Goal: Browse casually

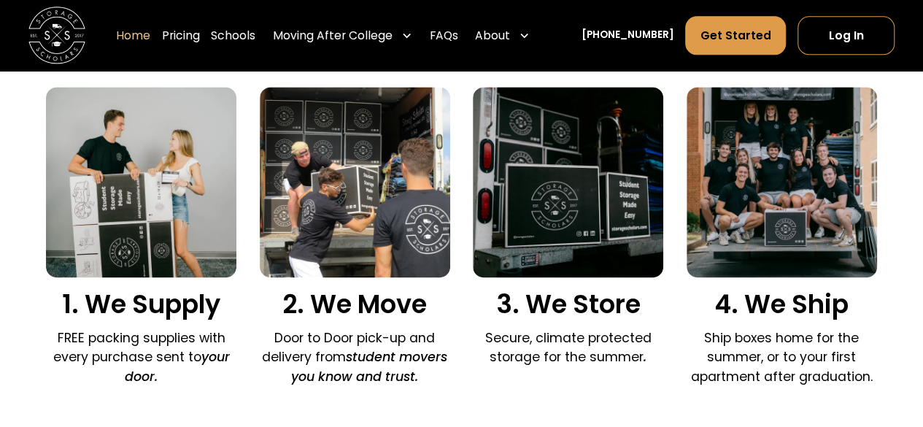
scroll to position [976, 0]
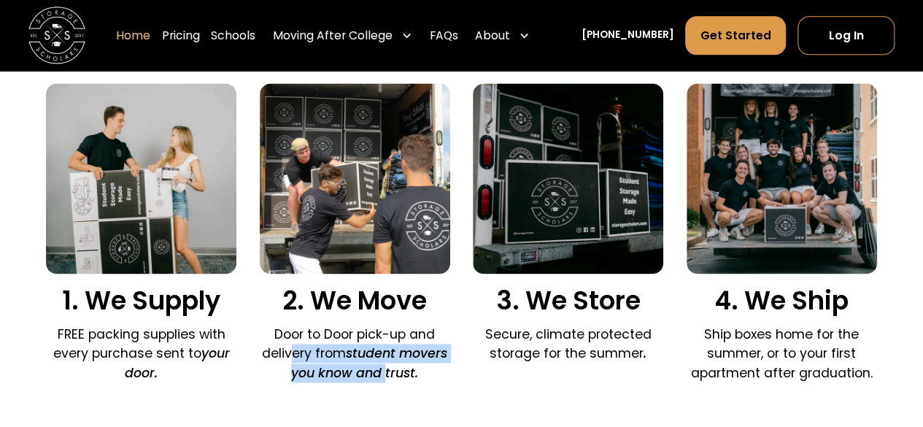
drag, startPoint x: 291, startPoint y: 345, endPoint x: 387, endPoint y: 372, distance: 99.3
click at [387, 372] on p "Door to Door pick-up and delivery from student movers you know and trust." at bounding box center [355, 354] width 190 height 58
click at [387, 372] on em "student movers you know and trust." at bounding box center [369, 362] width 156 height 36
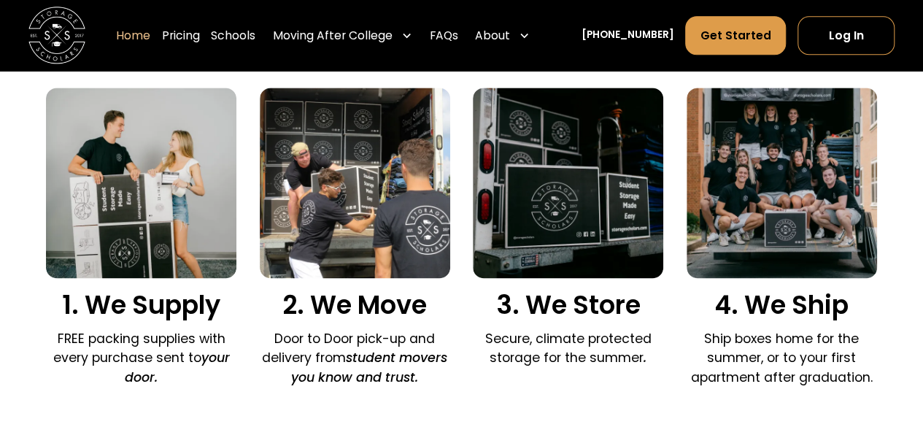
click at [868, 169] on img at bounding box center [782, 183] width 190 height 190
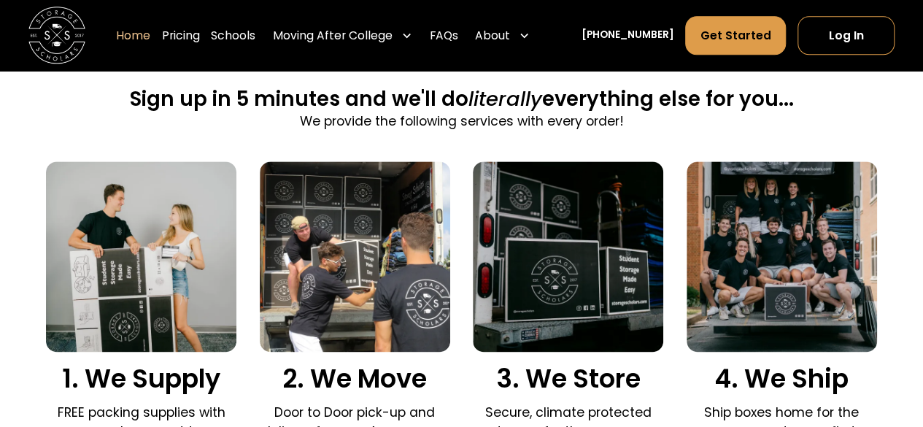
scroll to position [873, 0]
